Goal: Transaction & Acquisition: Purchase product/service

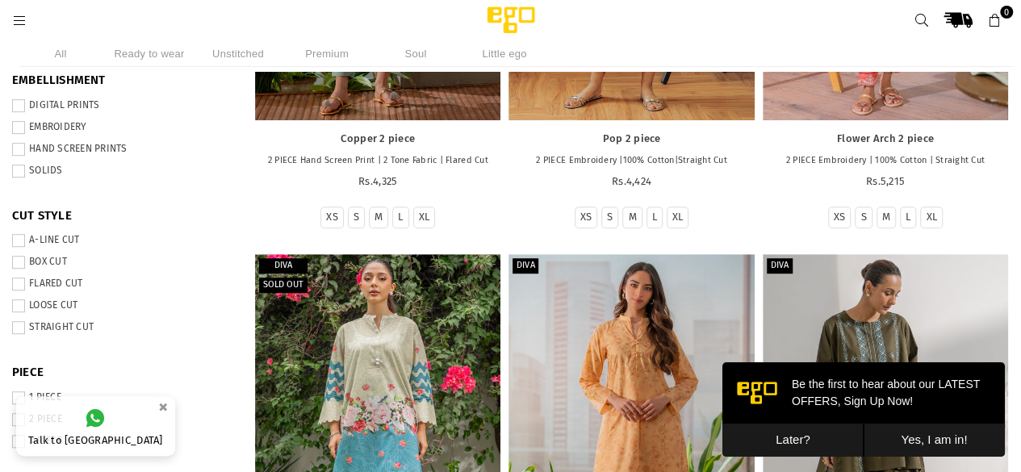
scroll to position [564, 0]
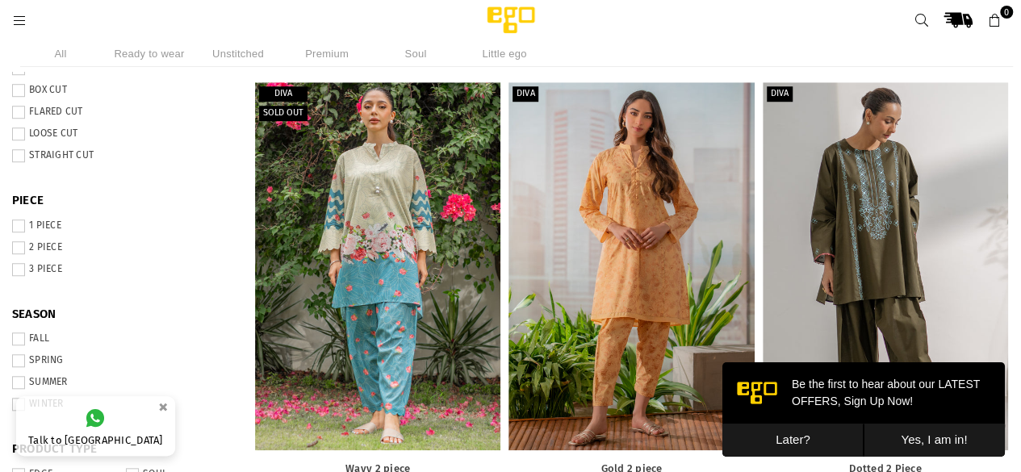
click at [25, 224] on span at bounding box center [18, 226] width 13 height 13
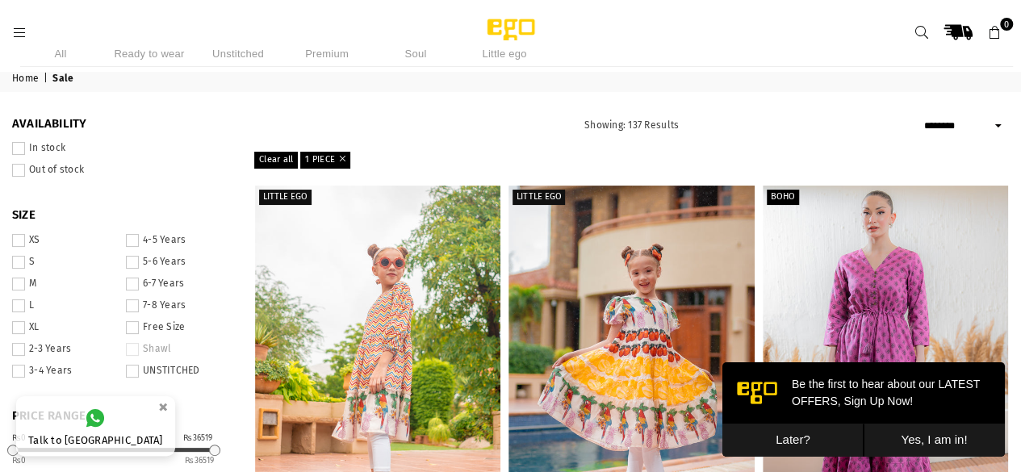
click at [969, 124] on select "**********" at bounding box center [964, 125] width 89 height 19
select select "**********"
click at [920, 116] on select "**********" at bounding box center [964, 125] width 89 height 19
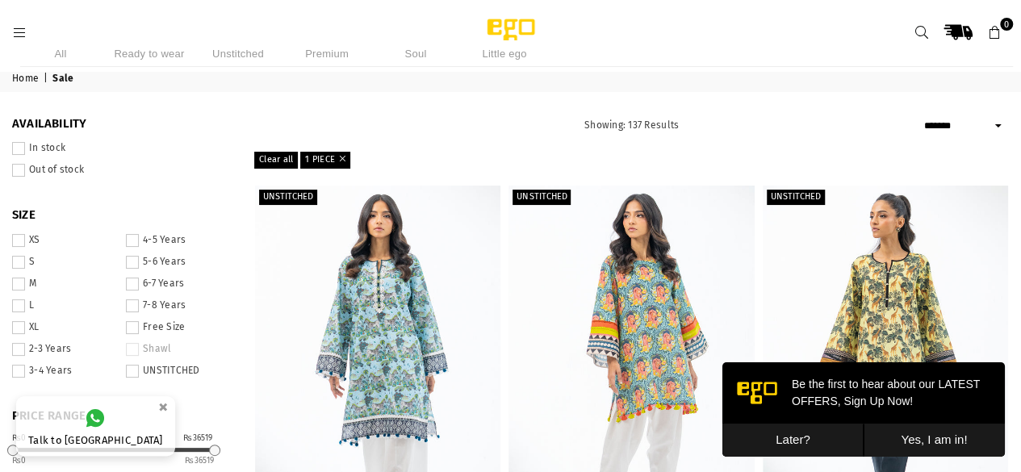
click at [25, 290] on span at bounding box center [18, 284] width 13 height 13
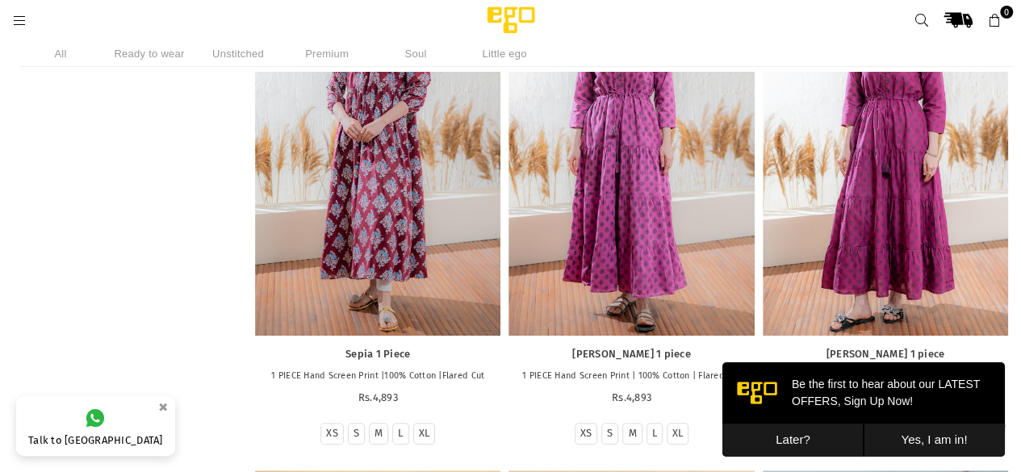
scroll to position [12784, 0]
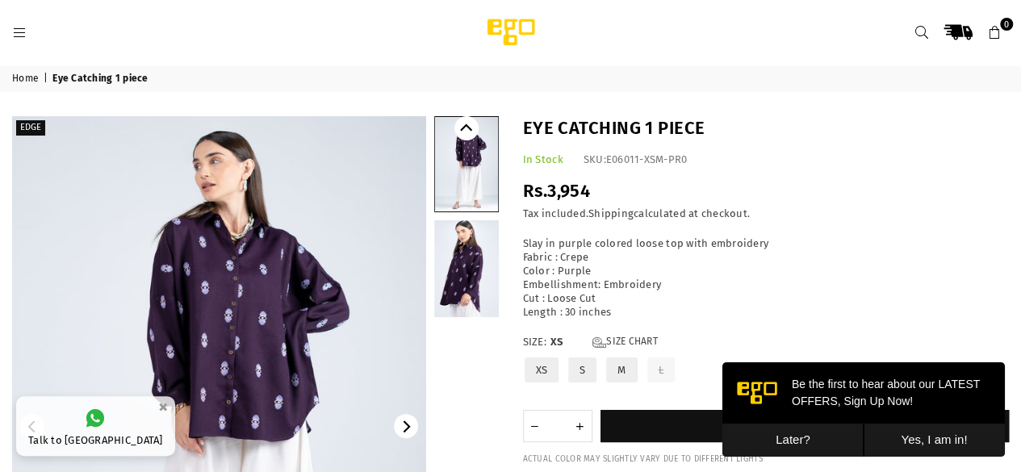
drag, startPoint x: 251, startPoint y: 361, endPoint x: 685, endPoint y: 254, distance: 446.4
click at [685, 254] on p "Slay in purple colored loose top with embroidery Fabric : Crepe Color : Purple …" at bounding box center [766, 278] width 487 height 82
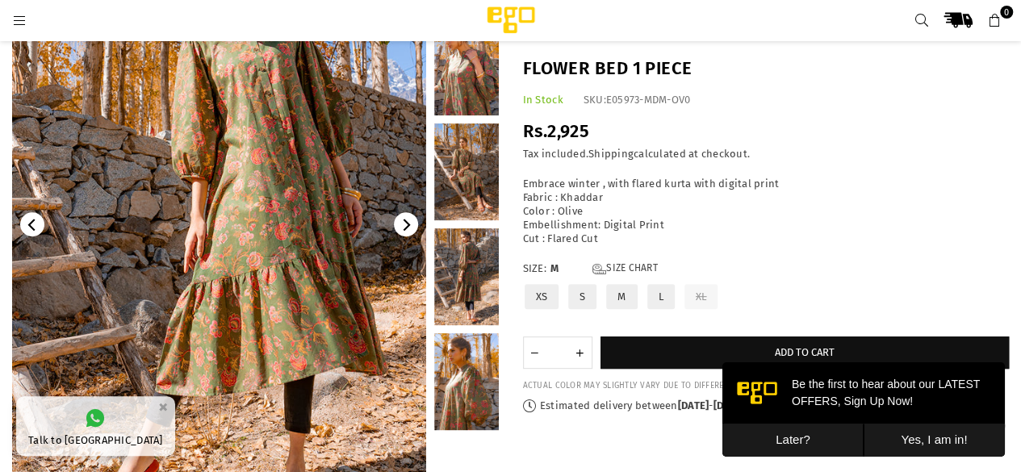
scroll to position [178, 0]
click at [483, 280] on link at bounding box center [466, 276] width 65 height 97
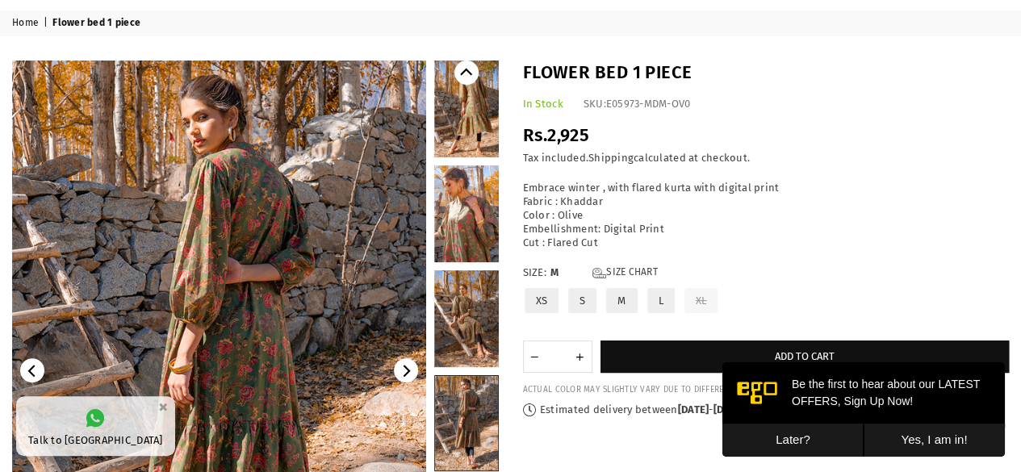
scroll to position [0, 0]
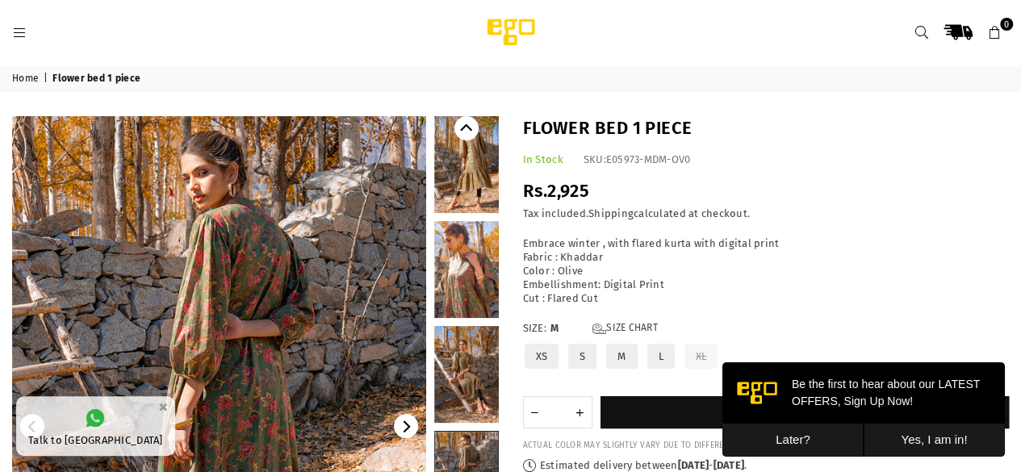
click at [461, 164] on link at bounding box center [466, 164] width 65 height 97
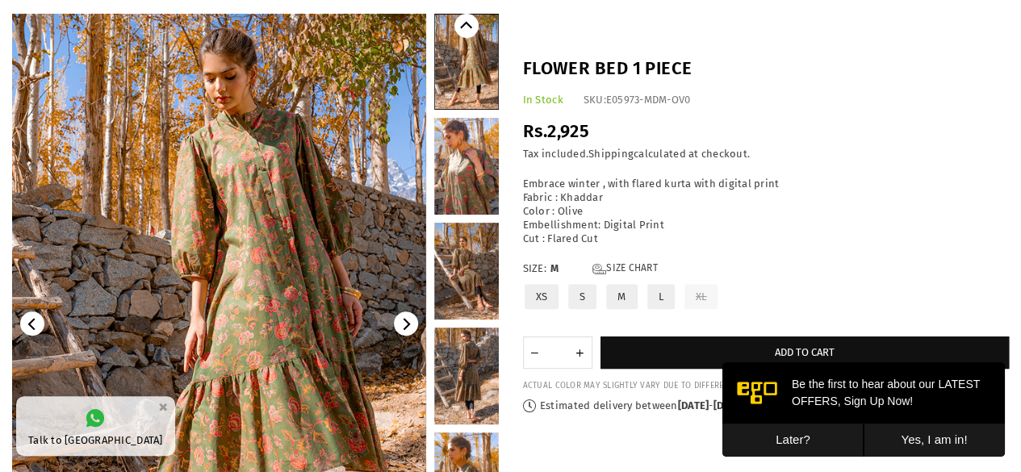
scroll to position [103, 0]
click at [450, 281] on link at bounding box center [466, 270] width 65 height 97
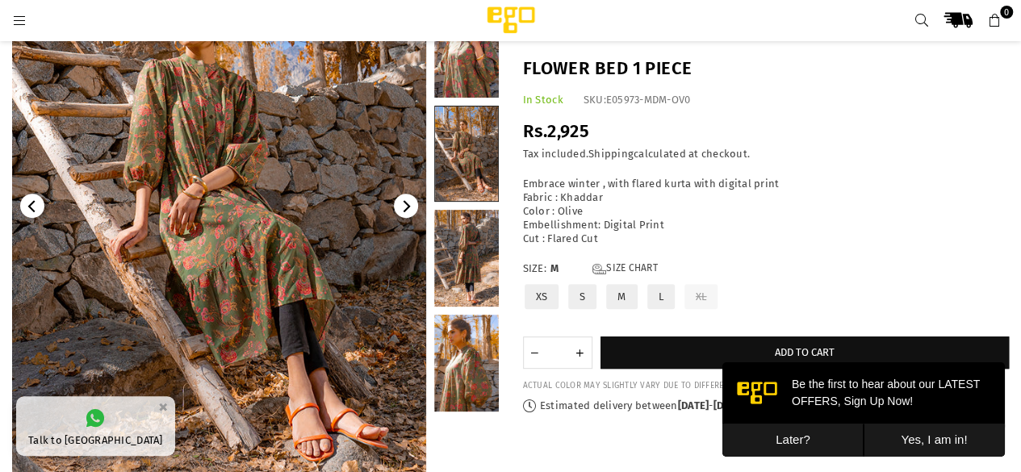
scroll to position [210, 0]
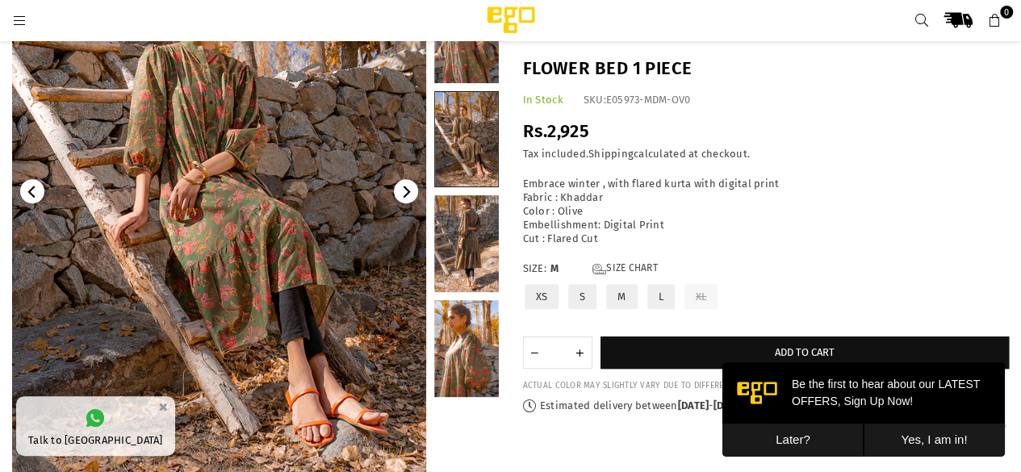
click at [454, 333] on link at bounding box center [466, 348] width 65 height 97
